Goal: Information Seeking & Learning: Understand process/instructions

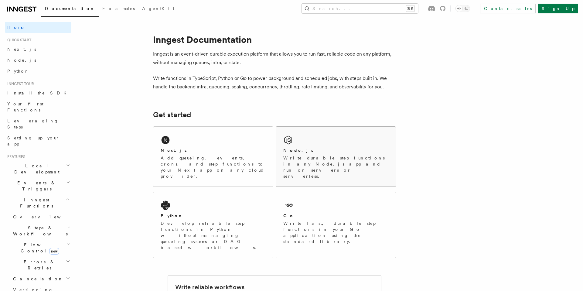
click at [343, 155] on p "Write durable step functions in any Node.js app and run on servers or serverles…" at bounding box center [335, 167] width 105 height 24
click at [356, 156] on p "Write durable step functions in any Node.js app and run on servers or serverles…" at bounding box center [335, 167] width 105 height 24
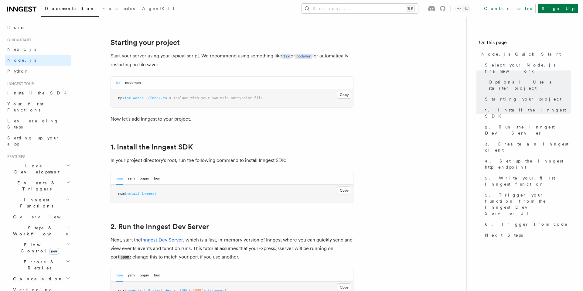
scroll to position [277, 0]
click at [141, 177] on button "pnpm" at bounding box center [144, 177] width 9 height 12
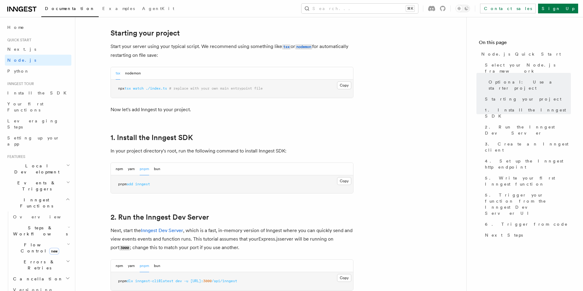
scroll to position [290, 0]
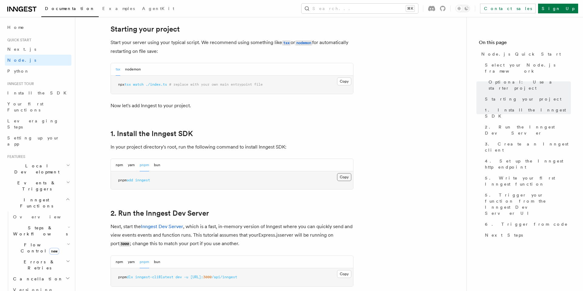
click at [345, 178] on button "Copy Copied" at bounding box center [344, 177] width 14 height 8
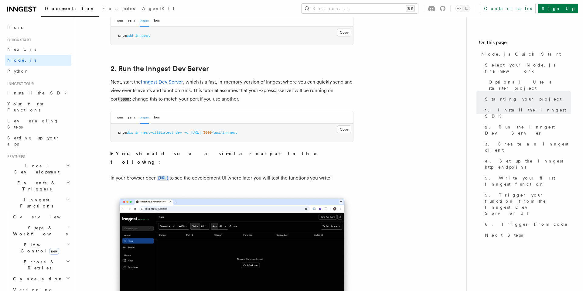
scroll to position [435, 0]
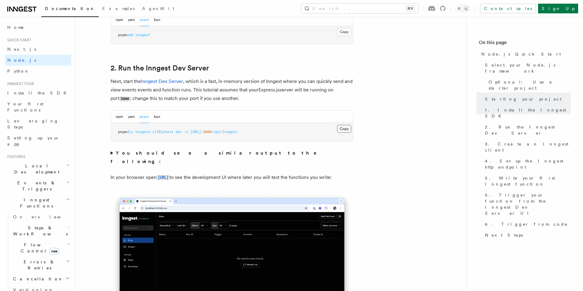
click at [342, 129] on button "Copy Copied" at bounding box center [344, 129] width 14 height 8
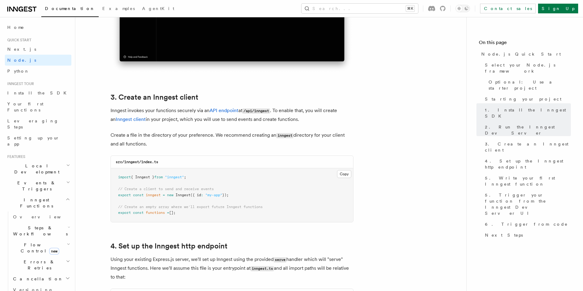
scroll to position [711, 0]
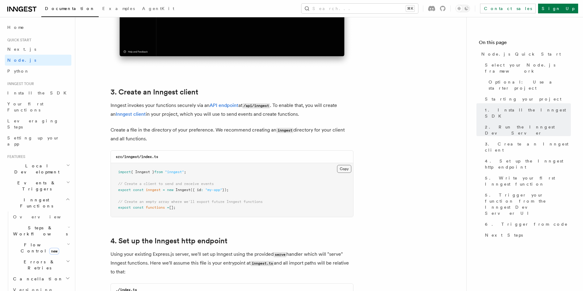
click at [347, 171] on button "Copy Copied" at bounding box center [344, 169] width 14 height 8
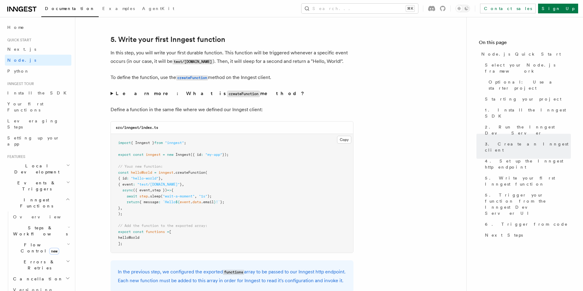
scroll to position [1109, 0]
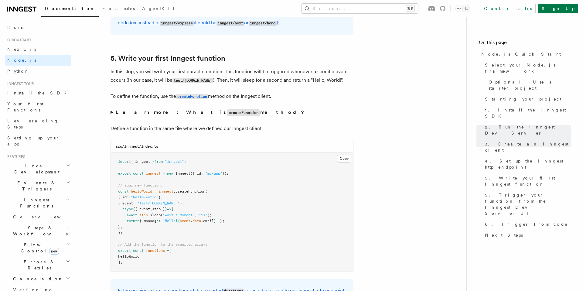
click at [491, 217] on nav "On this page Node.js Quick Start Select your Node.js framework Optional: Use a …" at bounding box center [524, 154] width 117 height 274
